Goal: Task Accomplishment & Management: Use online tool/utility

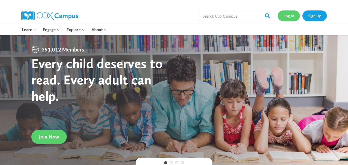
click at [291, 12] on link "Log In" at bounding box center [289, 15] width 22 height 10
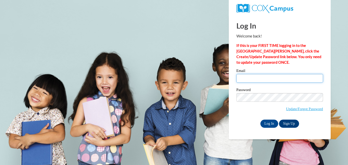
click at [273, 79] on input "Email" at bounding box center [279, 78] width 87 height 9
type input "madeline.james@spartan.limacityschools.org"
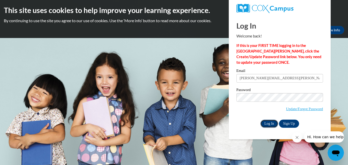
click at [272, 125] on input "Log In" at bounding box center [269, 124] width 18 height 8
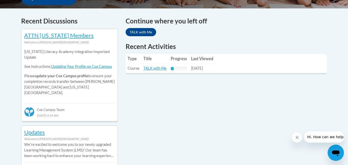
scroll to position [208, 0]
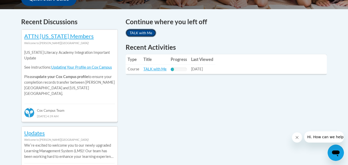
click at [143, 33] on link "TALK with Me" at bounding box center [141, 33] width 31 height 8
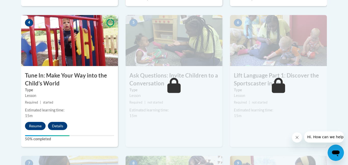
scroll to position [296, 0]
click at [34, 128] on button "Resume" at bounding box center [35, 126] width 21 height 8
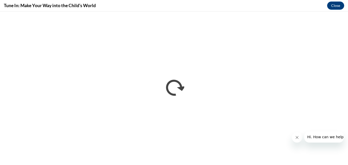
scroll to position [0, 0]
click at [298, 141] on button "Close message from company" at bounding box center [297, 137] width 10 height 10
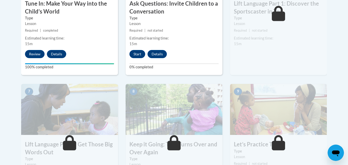
scroll to position [281, 0]
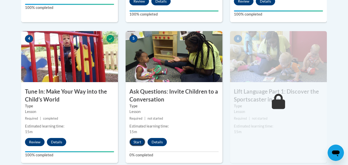
click at [140, 141] on button "Start" at bounding box center [137, 142] width 16 height 8
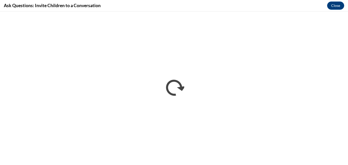
scroll to position [0, 0]
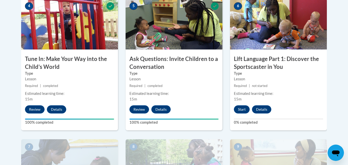
scroll to position [313, 0]
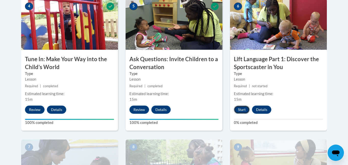
click at [245, 110] on button "Start" at bounding box center [242, 109] width 16 height 8
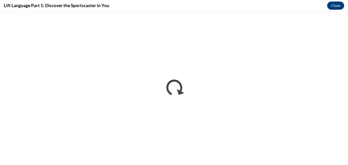
scroll to position [0, 0]
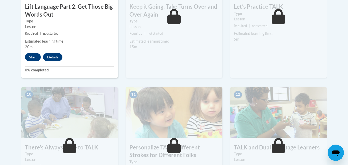
scroll to position [503, 0]
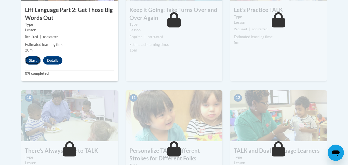
click at [33, 61] on button "Start" at bounding box center [33, 60] width 16 height 8
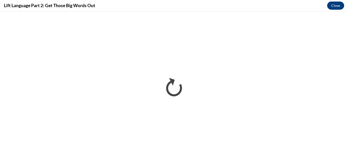
scroll to position [0, 0]
